Goal: Transaction & Acquisition: Purchase product/service

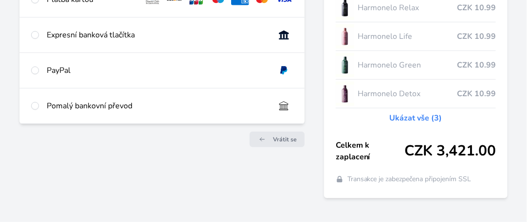
scroll to position [173, 0]
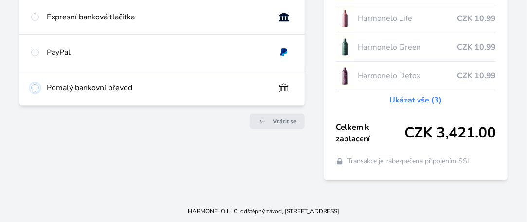
click at [34, 86] on input "radio" at bounding box center [35, 88] width 8 height 8
radio input "true"
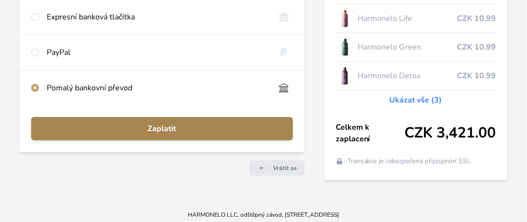
click at [182, 128] on span "Zaplatit" at bounding box center [162, 129] width 246 height 12
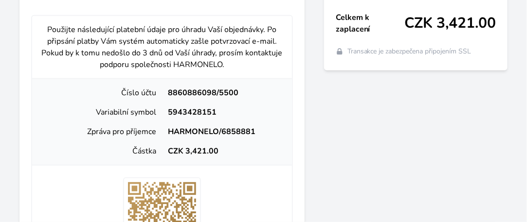
scroll to position [309, 0]
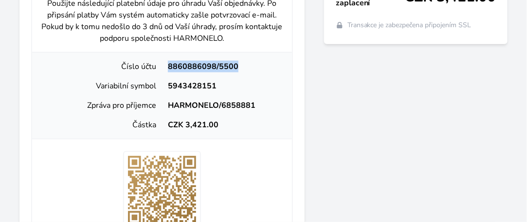
drag, startPoint x: 236, startPoint y: 66, endPoint x: 168, endPoint y: 69, distance: 67.7
click at [168, 69] on div "8860886098/5500" at bounding box center [223, 67] width 122 height 12
copy div "8860886098/5500"
click at [364, 130] on div "Zaplatit Harmonelo Relax CZK 10.99 Harmonelo Life CZK 10.99 Harmonelo Green CZK…" at bounding box center [415, 101] width 183 height 578
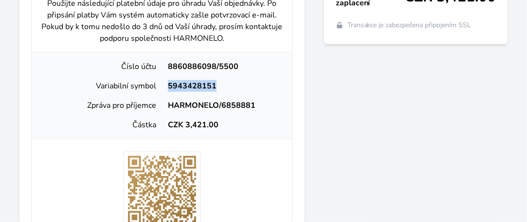
drag, startPoint x: 216, startPoint y: 85, endPoint x: 166, endPoint y: 88, distance: 50.7
click at [166, 88] on div "5943428151" at bounding box center [223, 86] width 122 height 12
copy div "5943428151"
click at [355, 149] on div "Zaplatit Harmonelo Relax CZK 10.99 Harmonelo Life CZK 10.99 Harmonelo Green CZK…" at bounding box center [415, 101] width 183 height 578
drag, startPoint x: 216, startPoint y: 127, endPoint x: 186, endPoint y: 125, distance: 29.7
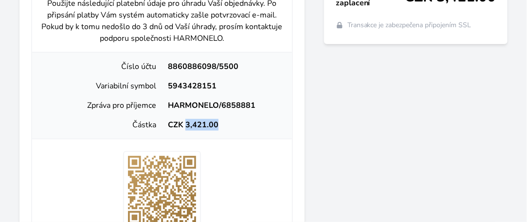
click at [186, 125] on div "CZK 3,421.00" at bounding box center [223, 125] width 122 height 12
copy div "3,421.00"
click at [337, 118] on div "Zaplatit Harmonelo Relax CZK 10.99 Harmonelo Life CZK 10.99 Harmonelo Green CZK…" at bounding box center [415, 101] width 183 height 578
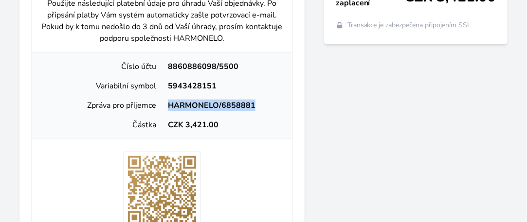
drag, startPoint x: 256, startPoint y: 105, endPoint x: 170, endPoint y: 105, distance: 86.1
click at [170, 105] on div "HARMONELO/6858881" at bounding box center [223, 106] width 122 height 12
copy div "HARMONELO/6858881"
click at [338, 149] on div "Zaplatit Harmonelo Relax CZK 10.99 Harmonelo Life CZK 10.99 Harmonelo Green CZK…" at bounding box center [415, 101] width 183 height 578
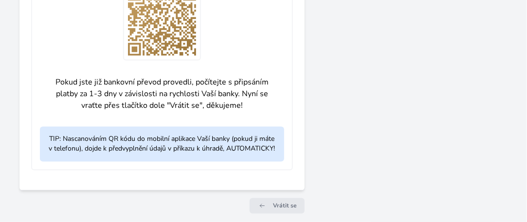
scroll to position [497, 0]
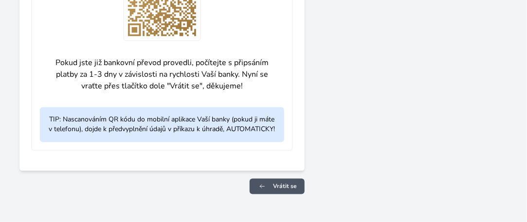
click at [288, 185] on span "Vrátit se" at bounding box center [285, 187] width 24 height 8
